Goal: Find specific page/section

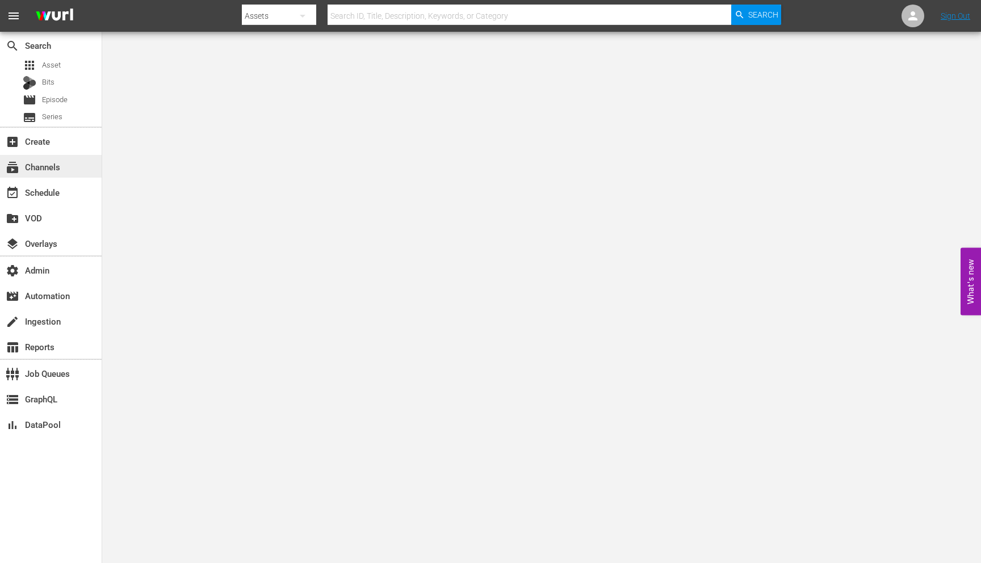
click at [63, 160] on div "subscriptions Channels" at bounding box center [51, 166] width 102 height 23
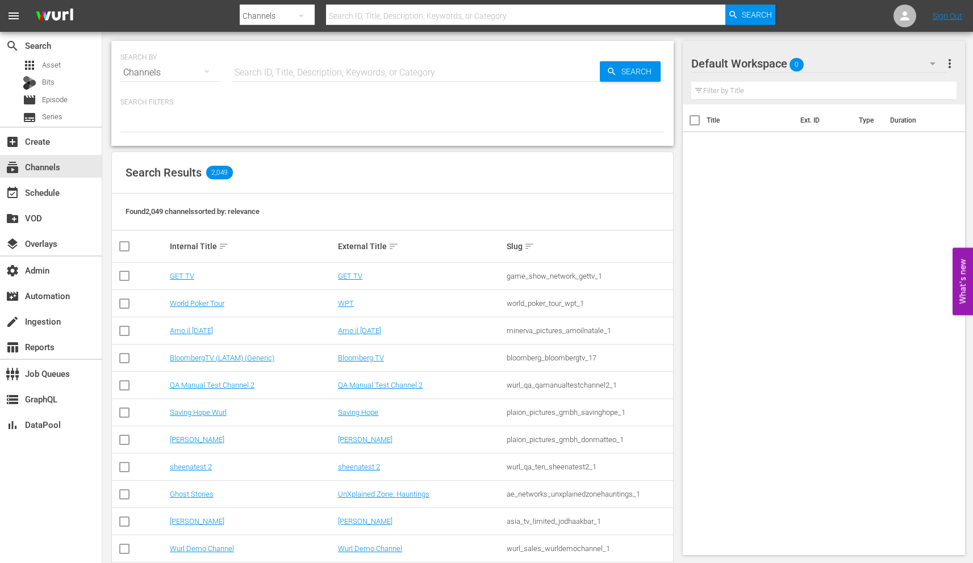
click at [348, 3] on div at bounding box center [507, 3] width 535 height 2
click at [348, 11] on input "text" at bounding box center [525, 15] width 399 height 27
paste input "plaionpictures_weihnachtskino_1"
type input "plaionpictures_weihnachtskino_1"
